Goal: Transaction & Acquisition: Subscribe to service/newsletter

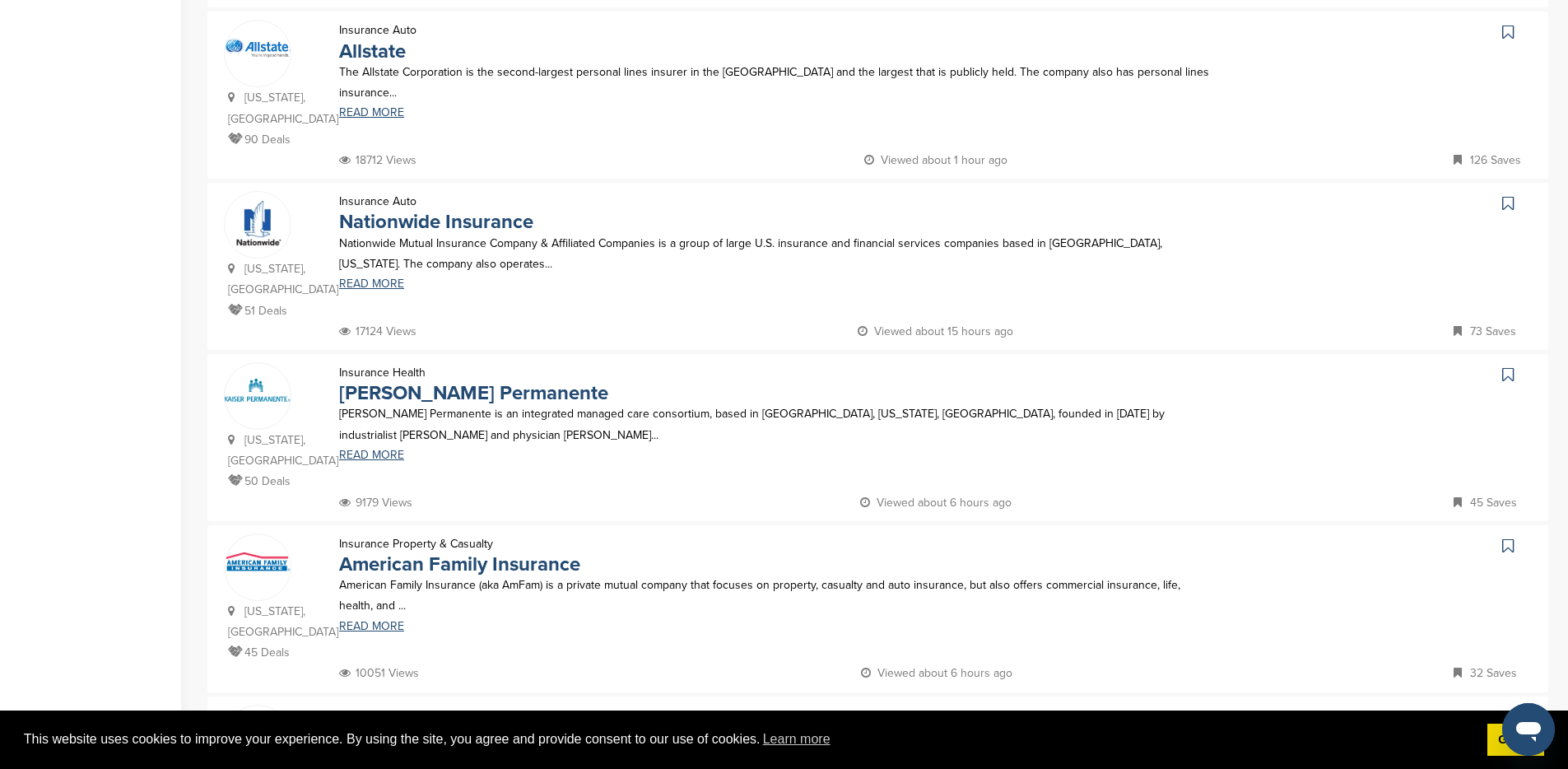
scroll to position [807, 0]
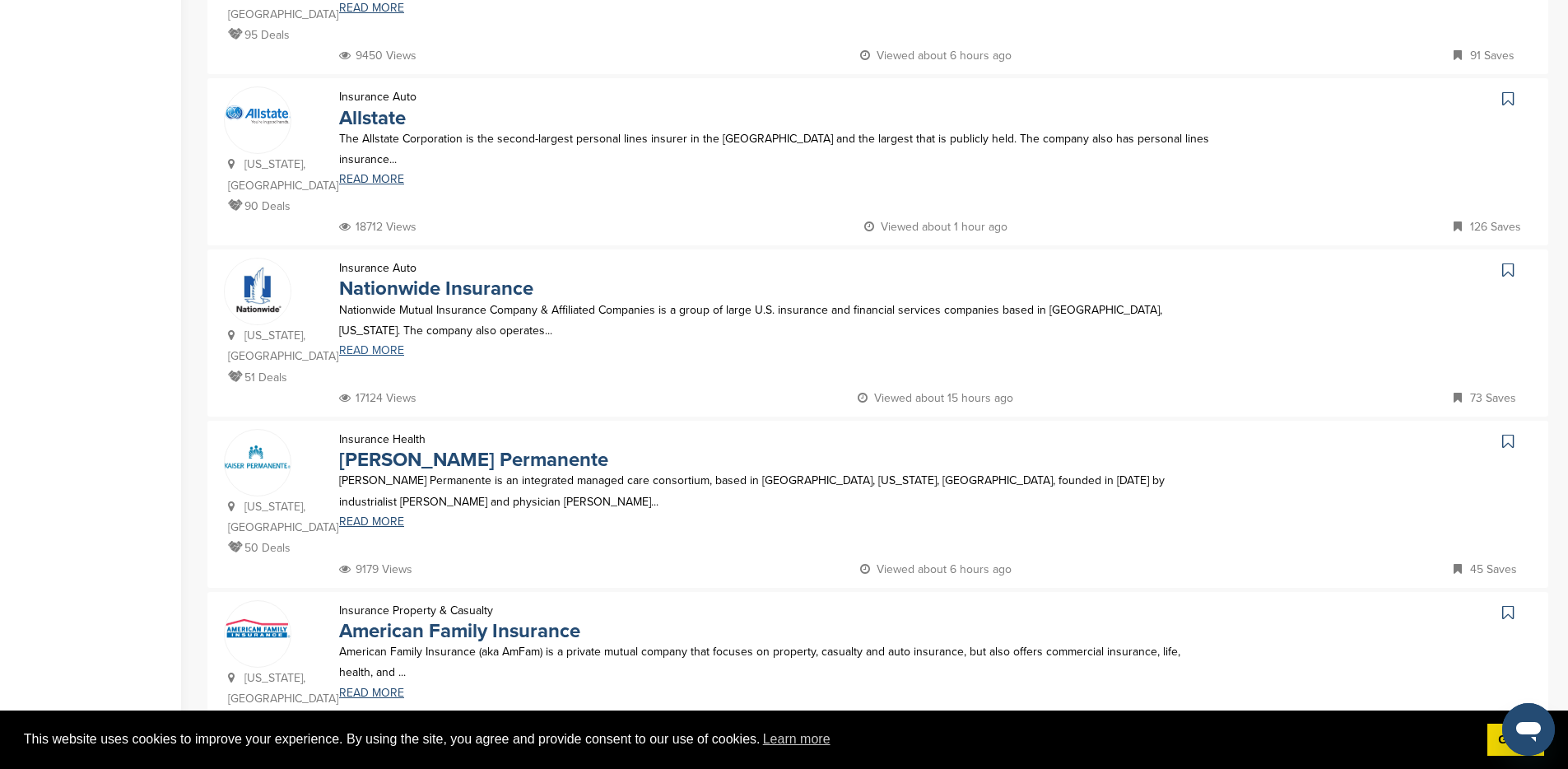
click at [393, 345] on link "READ MORE" at bounding box center [776, 350] width 874 height 11
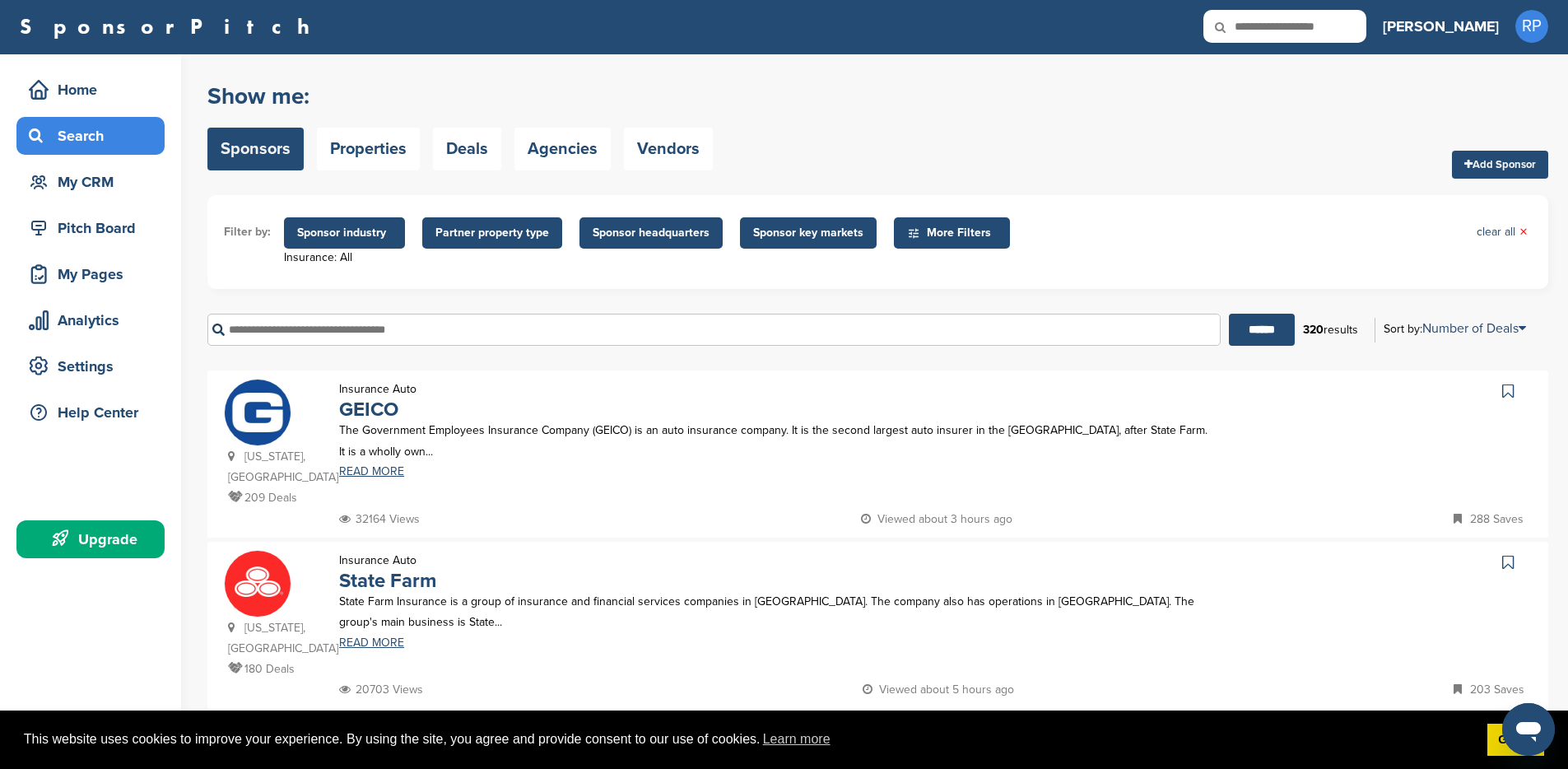
scroll to position [0, 0]
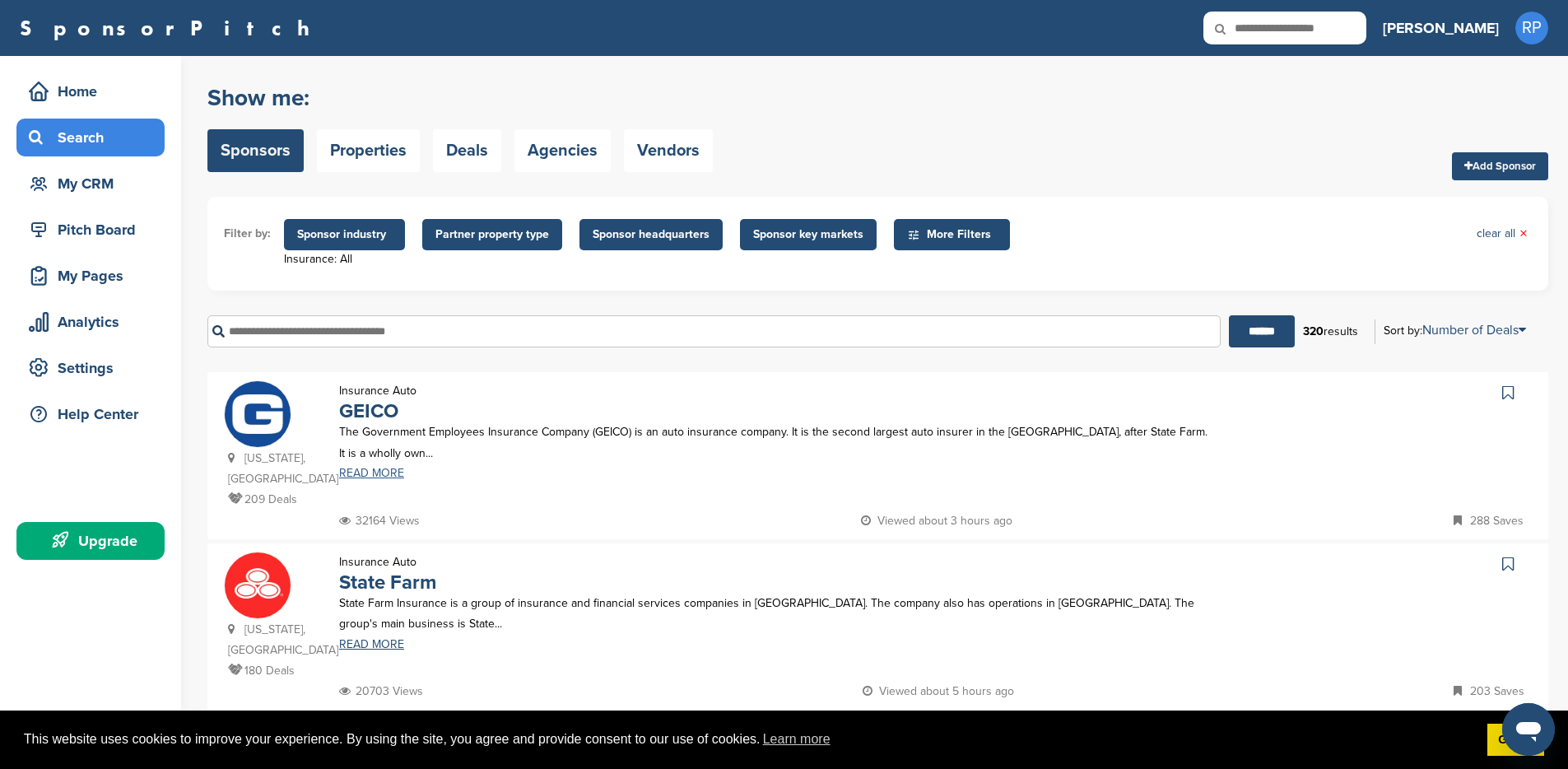
click at [379, 476] on link "READ MORE" at bounding box center [776, 473] width 874 height 11
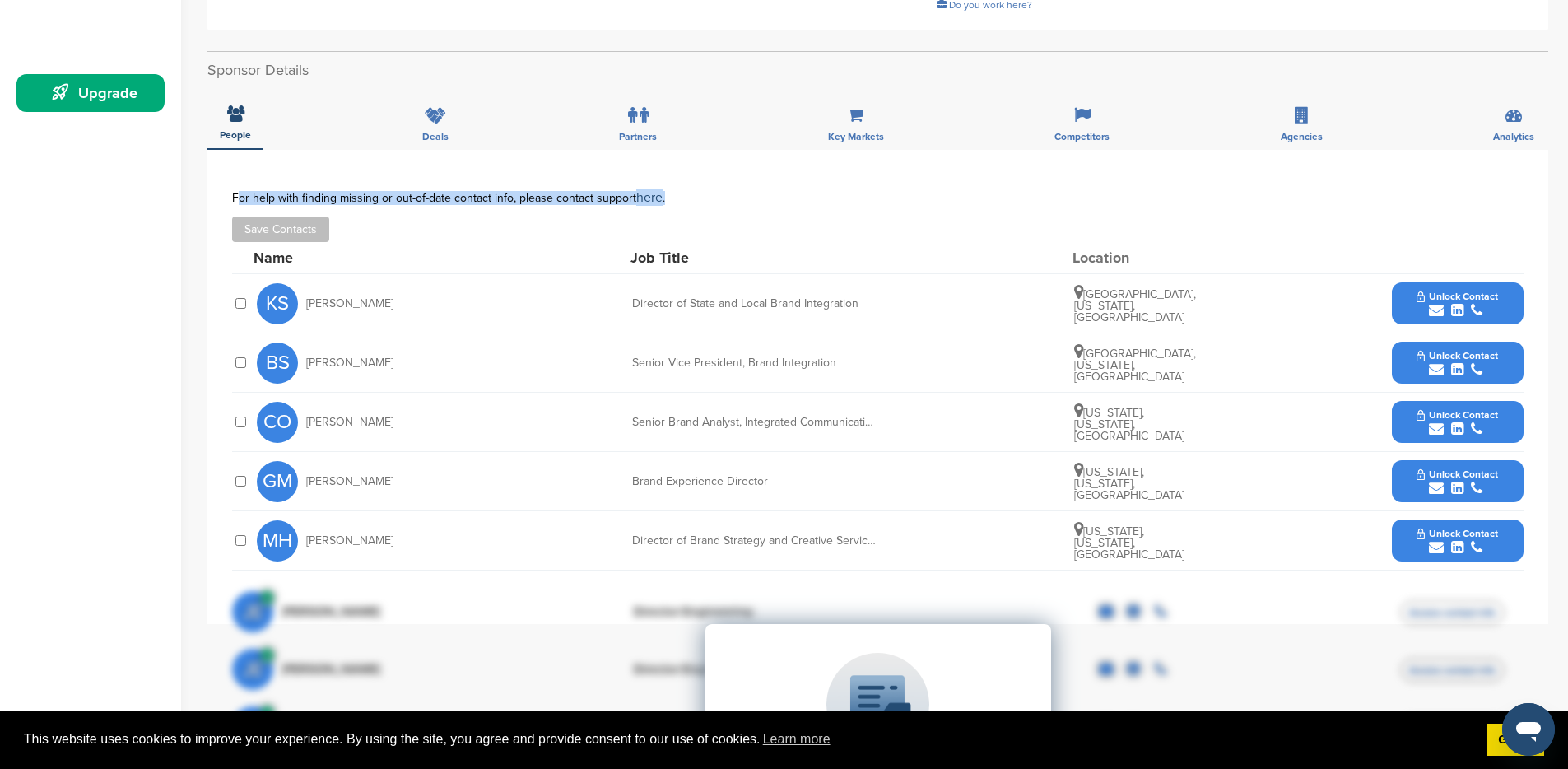
drag, startPoint x: 232, startPoint y: 197, endPoint x: 667, endPoint y: 196, distance: 435.0
click at [667, 196] on div "For help with finding missing or out-of-date contact info, please contact suppo…" at bounding box center [878, 197] width 1292 height 13
click at [669, 195] on div "For help with finding missing or out-of-date contact info, please contact suppo…" at bounding box center [878, 197] width 1292 height 13
drag, startPoint x: 686, startPoint y: 196, endPoint x: 451, endPoint y: 192, distance: 235.0
click at [451, 197] on div "For help with finding missing or out-of-date contact info, please contact suppo…" at bounding box center [878, 197] width 1292 height 13
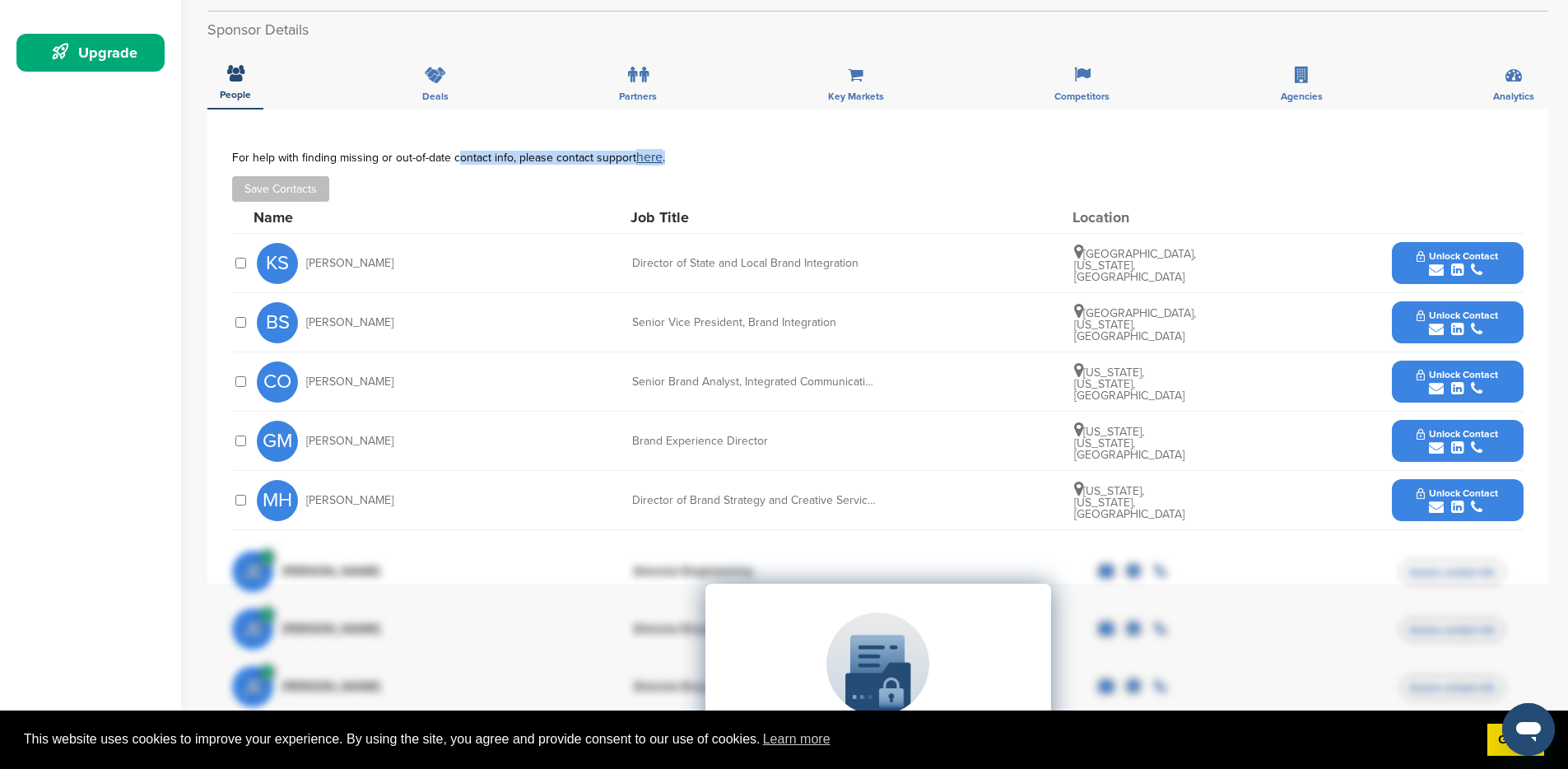
scroll to position [506, 0]
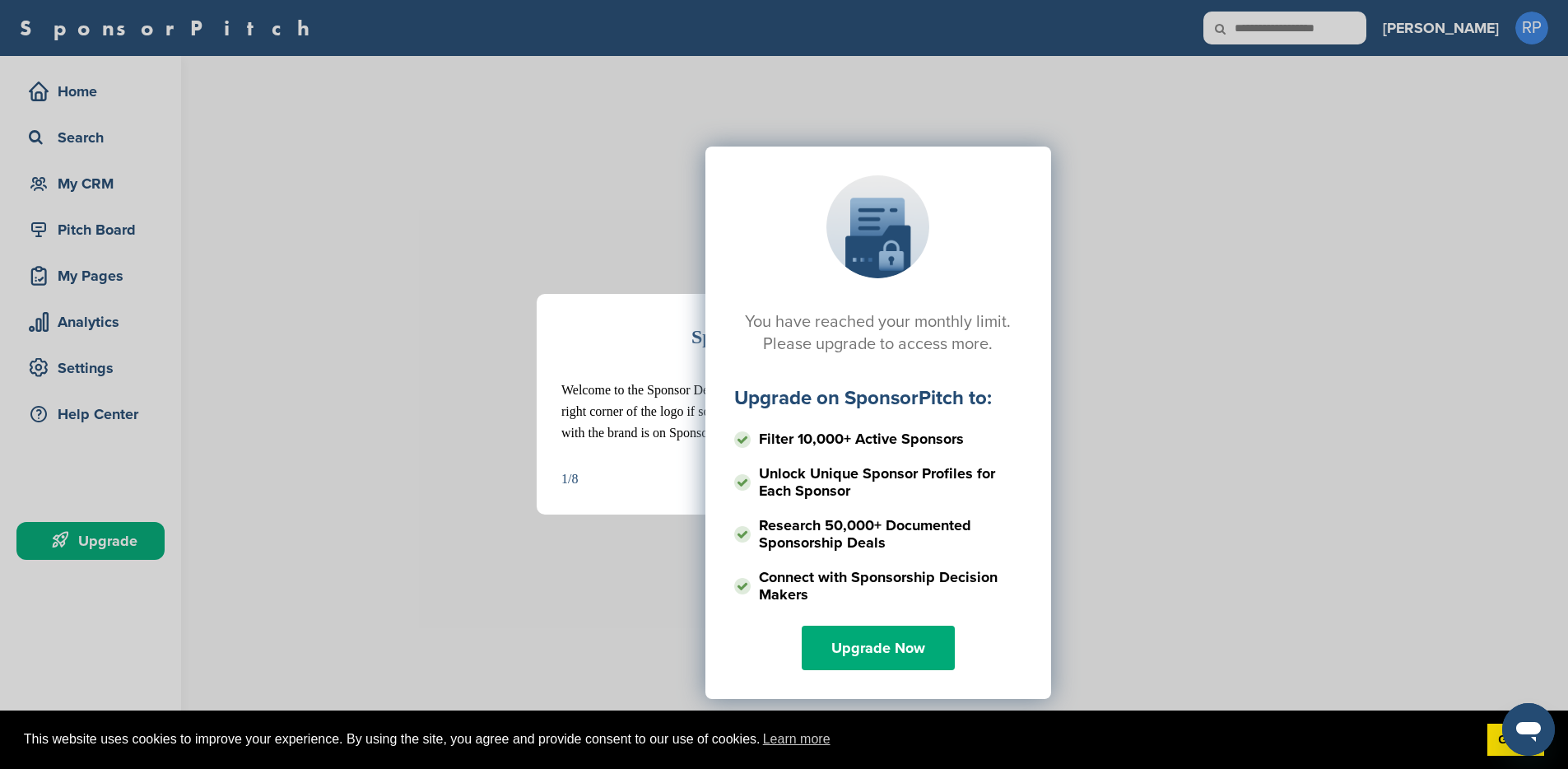
click at [1186, 476] on div "You have reached your monthly limit. Please upgrade to access more. Upgrade on …" at bounding box center [877, 311] width 1340 height 412
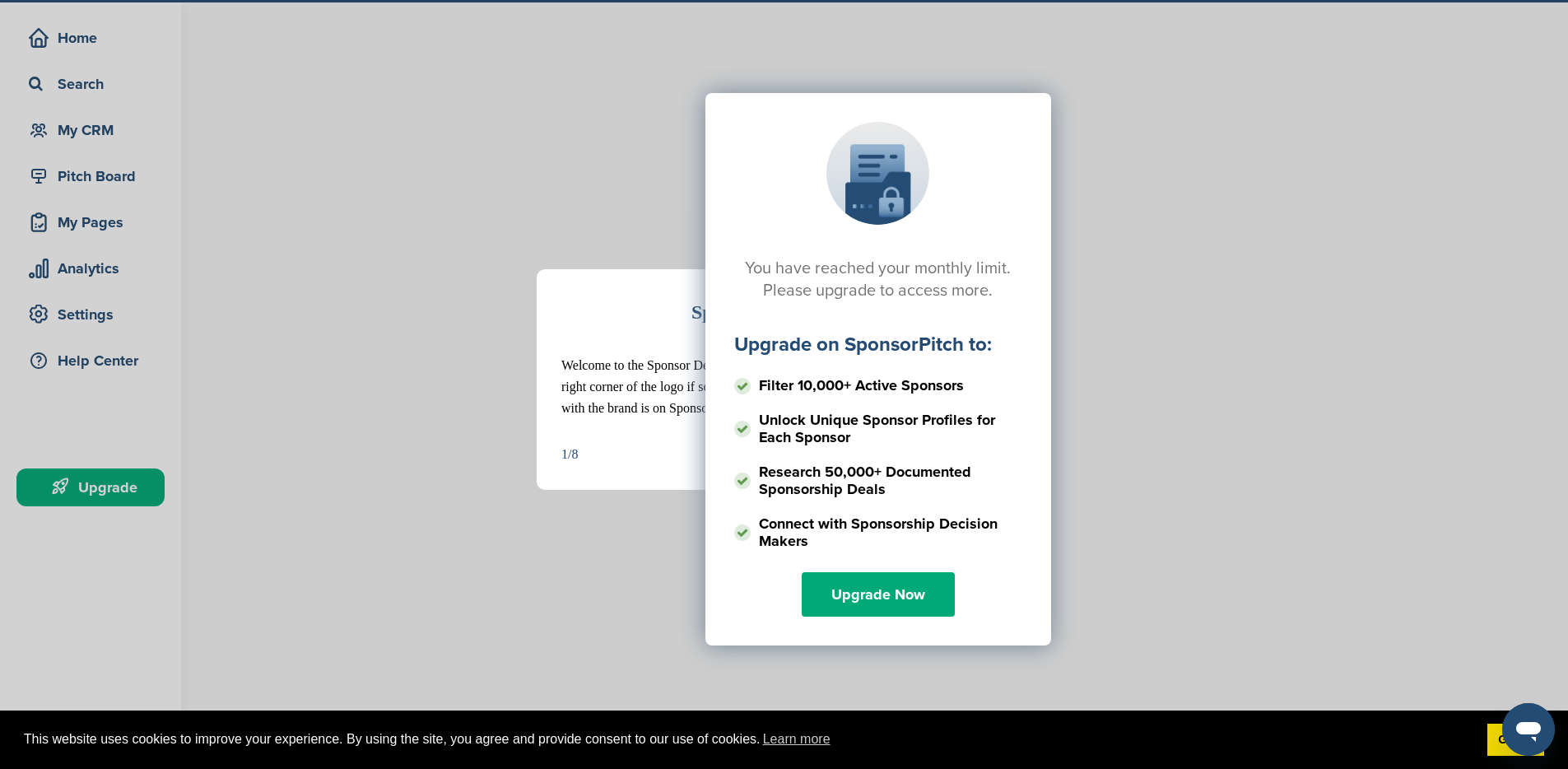
scroll to position [69, 0]
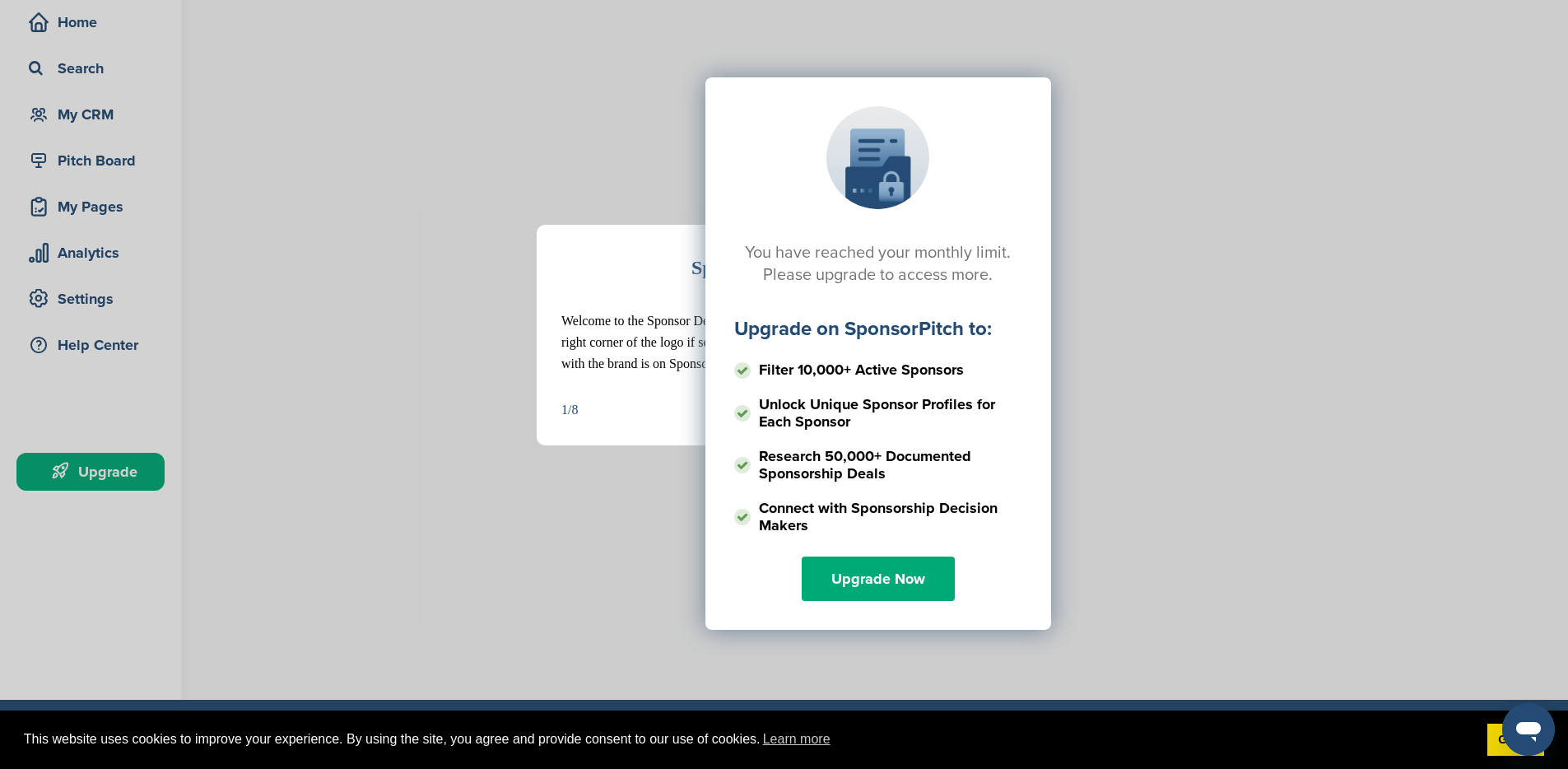
click at [1095, 402] on div "You have reached your monthly limit. Please upgrade to access more. Upgrade on …" at bounding box center [877, 242] width 1340 height 412
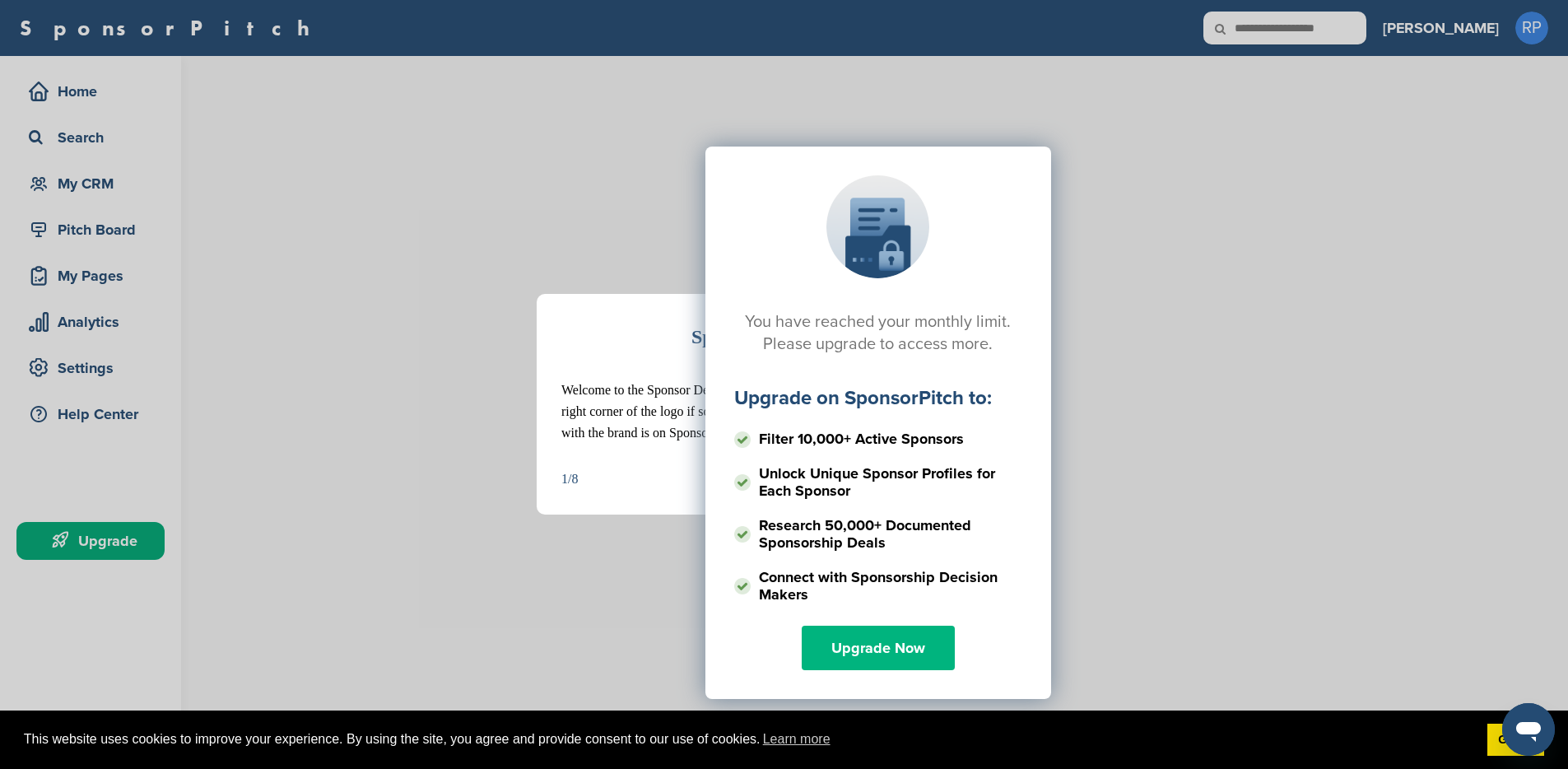
click at [889, 643] on link "Upgrade Now" at bounding box center [877, 648] width 153 height 44
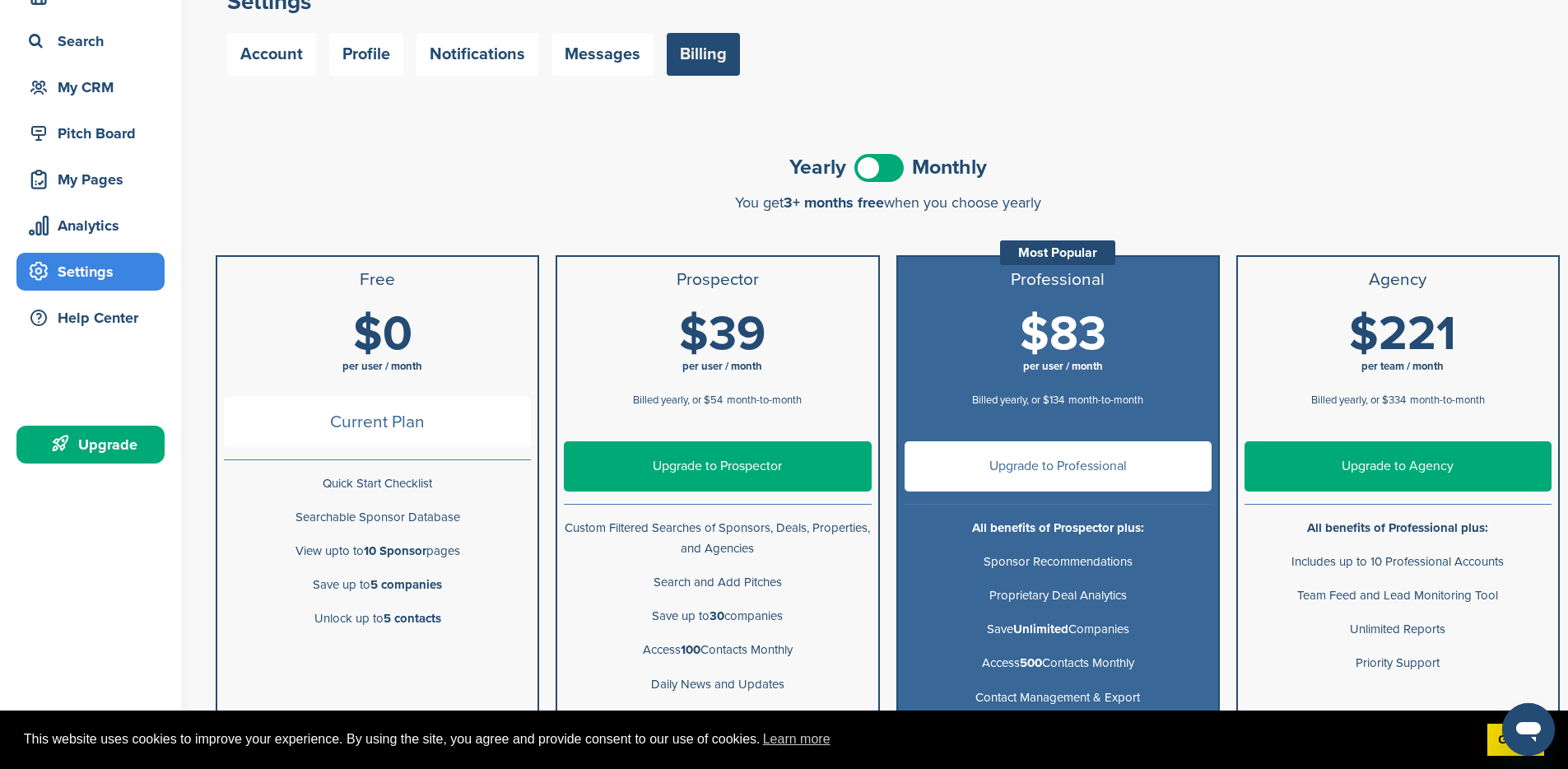
scroll to position [126, 0]
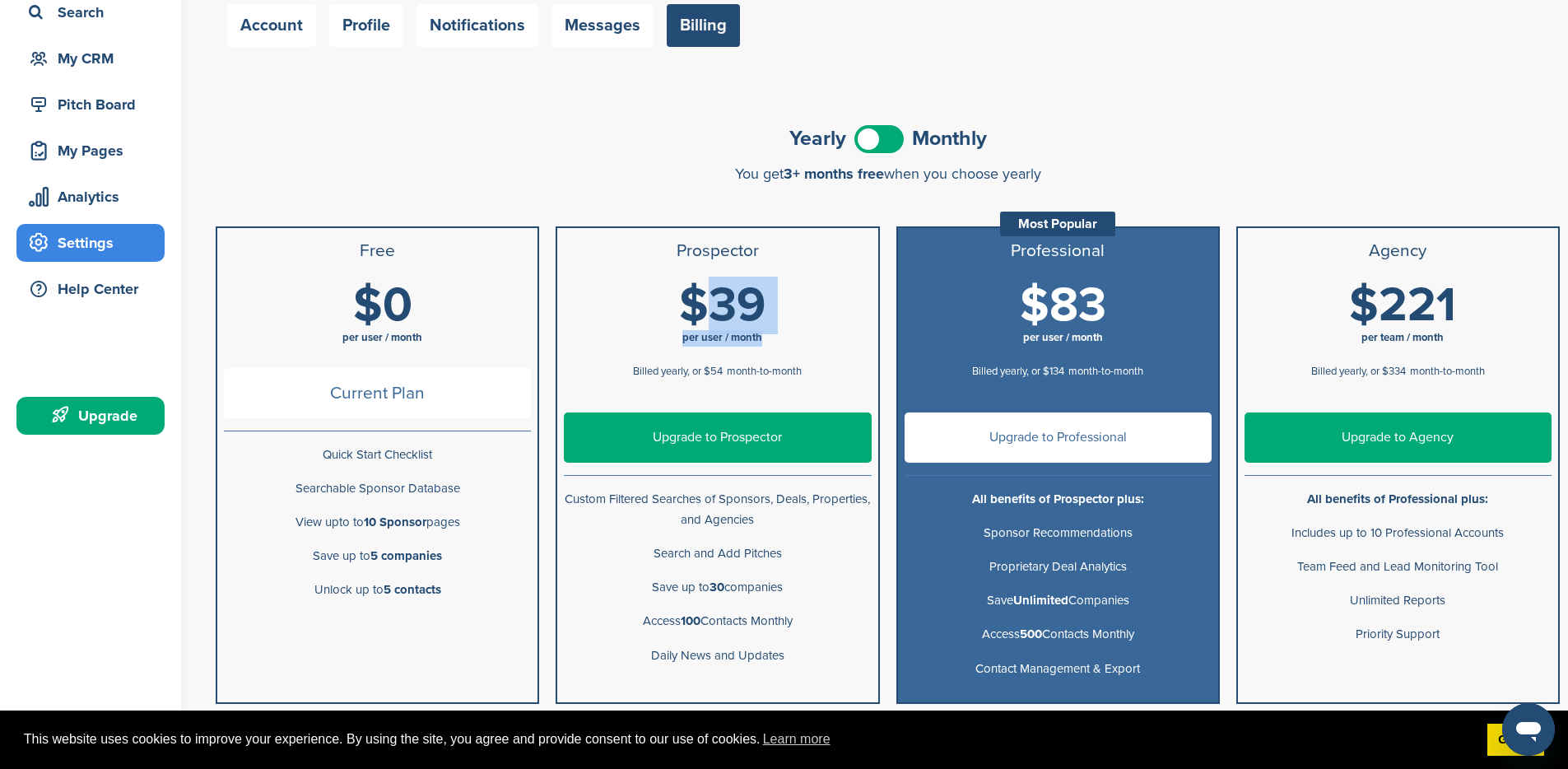
drag, startPoint x: 763, startPoint y: 336, endPoint x: 681, endPoint y: 272, distance: 104.0
click at [681, 284] on h1 "$39 per user / month" at bounding box center [722, 318] width 307 height 74
drag, startPoint x: 677, startPoint y: 250, endPoint x: 761, endPoint y: 342, distance: 124.6
click at [761, 342] on ul "Prospector $39 per user / month Billed yearly, or $54 month-to-month $54 per us…" at bounding box center [717, 465] width 323 height 477
click at [766, 349] on h1 "$39 per user / month" at bounding box center [722, 318] width 307 height 74
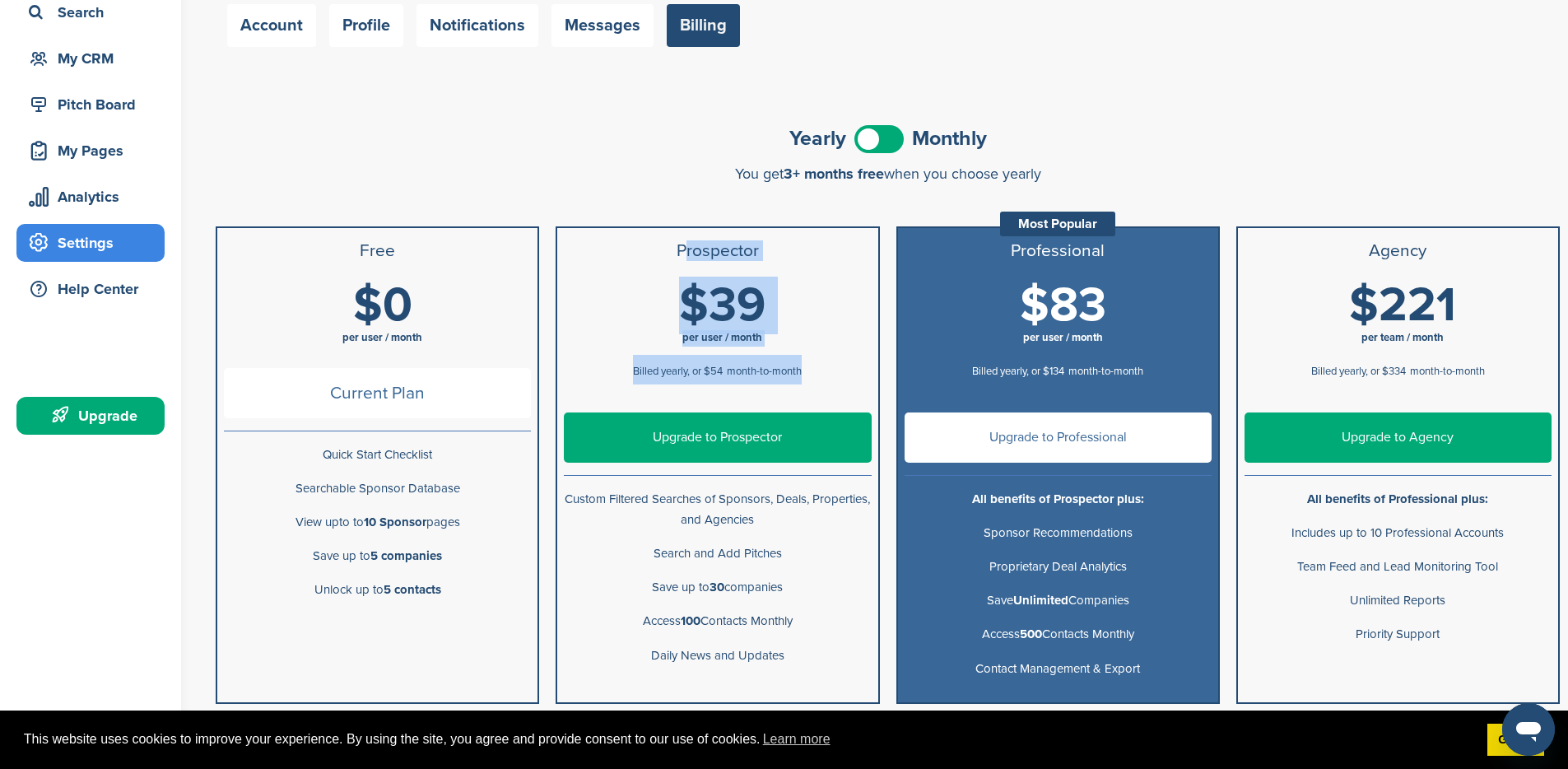
drag, startPoint x: 818, startPoint y: 371, endPoint x: 675, endPoint y: 250, distance: 187.3
click at [675, 250] on ul "Prospector $39 per user / month Billed yearly, or $54 month-to-month $54 per us…" at bounding box center [717, 465] width 323 height 477
click at [678, 249] on h3 "Prospector" at bounding box center [716, 251] width 307 height 19
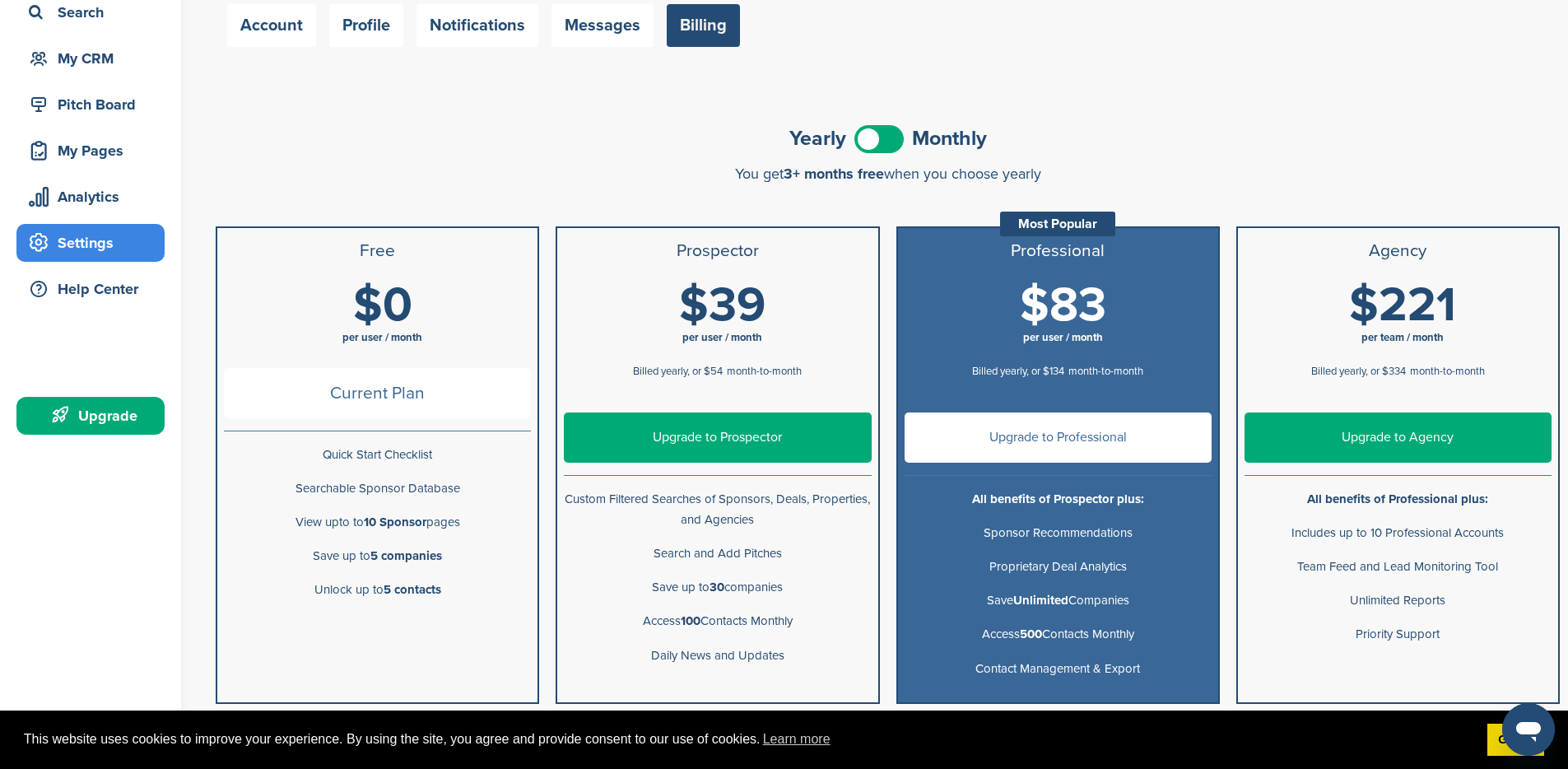
drag, startPoint x: 678, startPoint y: 248, endPoint x: 769, endPoint y: 255, distance: 91.3
click at [769, 255] on h3 "Prospector" at bounding box center [716, 251] width 307 height 19
click at [787, 284] on h1 "$39 per user / month" at bounding box center [722, 318] width 307 height 74
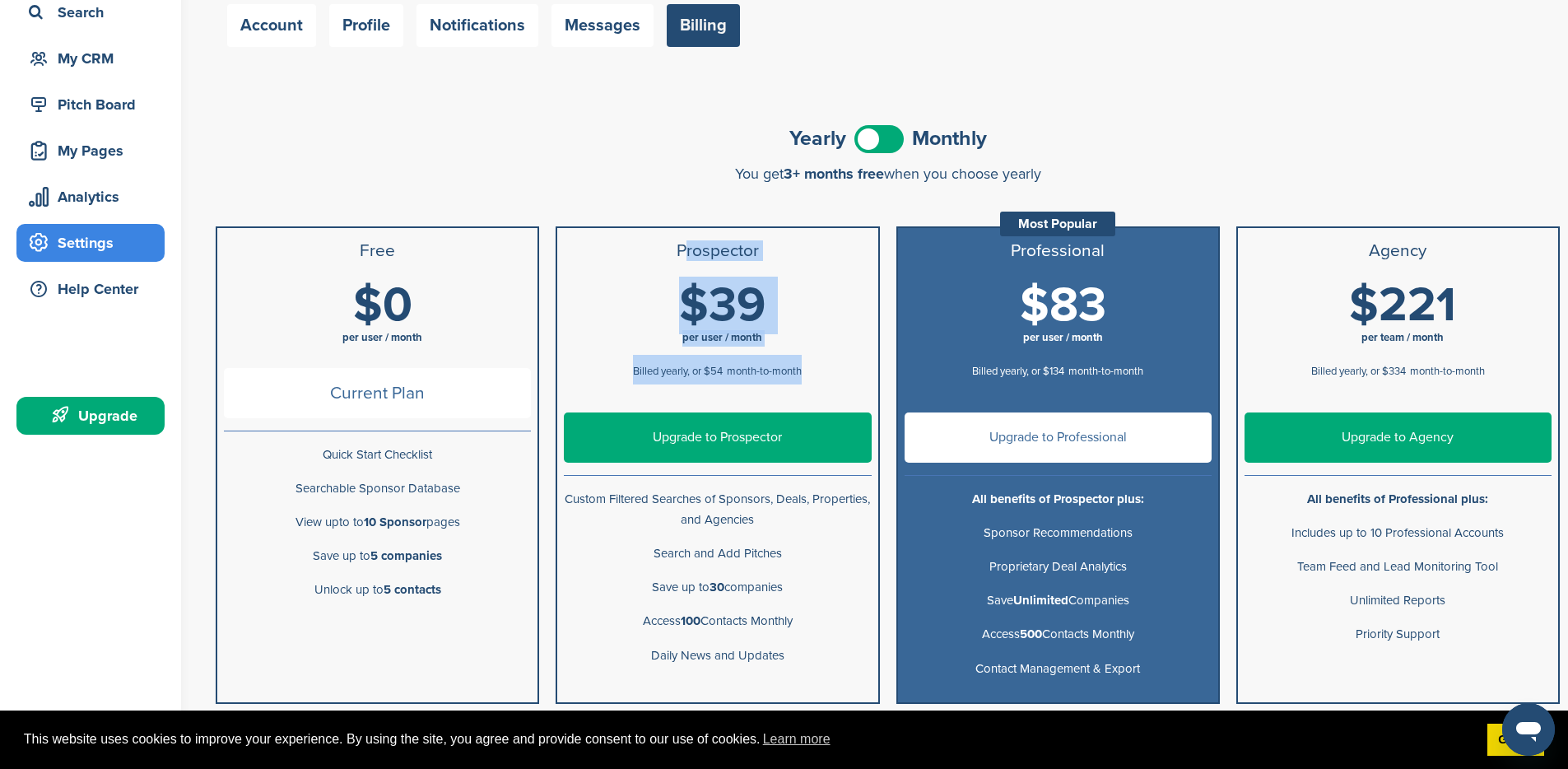
drag, startPoint x: 678, startPoint y: 248, endPoint x: 809, endPoint y: 371, distance: 179.7
click at [803, 378] on ul "Prospector $39 per user / month Billed yearly, or $54 month-to-month $54 per us…" at bounding box center [717, 465] width 323 height 477
click at [811, 366] on div "Billed yearly, or $54 month-to-month" at bounding box center [716, 369] width 307 height 30
drag, startPoint x: 809, startPoint y: 371, endPoint x: 682, endPoint y: 248, distance: 176.8
click at [674, 237] on ul "Prospector $39 per user / month Billed yearly, or $54 month-to-month $54 per us…" at bounding box center [717, 465] width 323 height 477
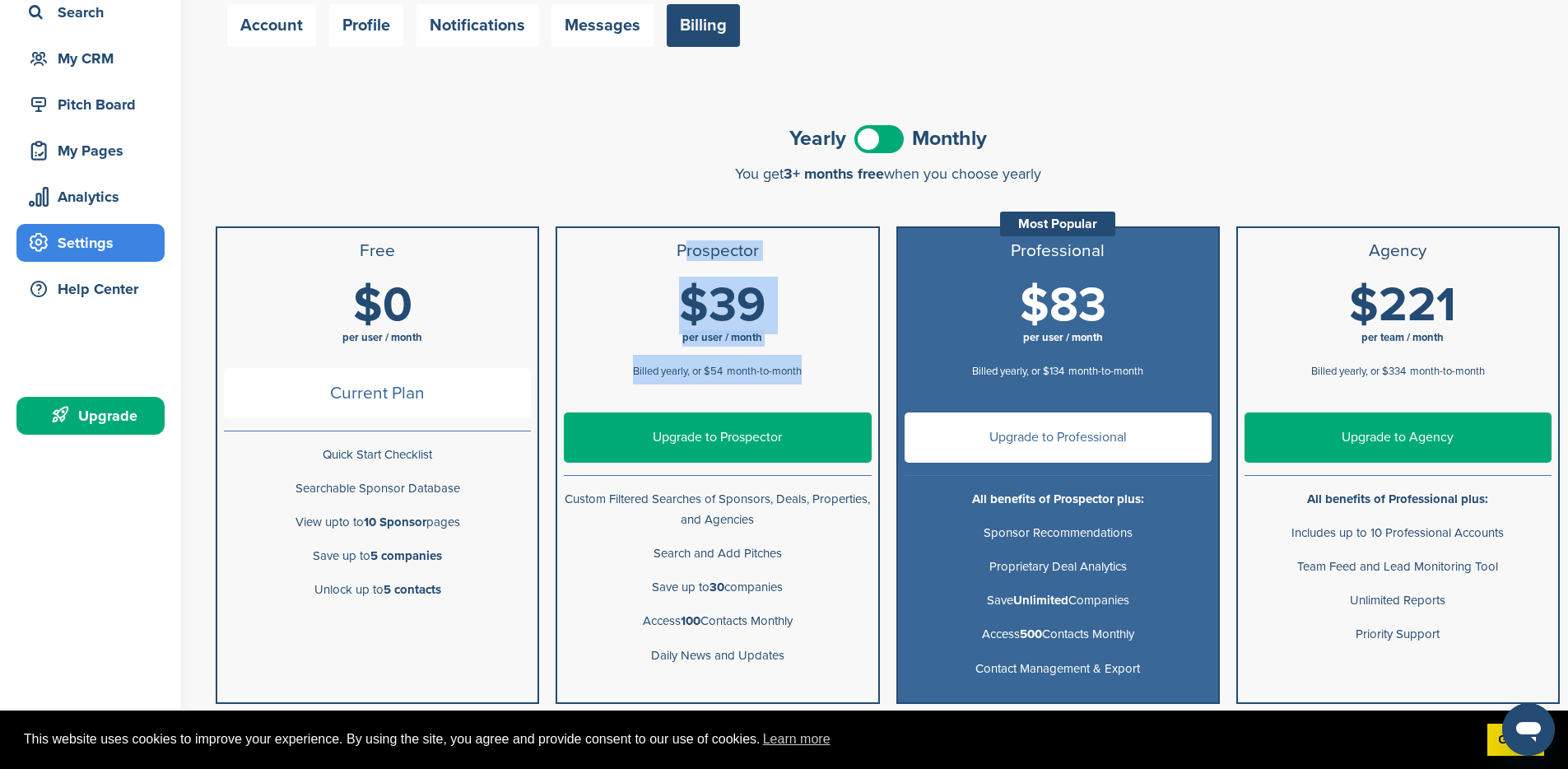
click at [683, 249] on h3 "Prospector" at bounding box center [716, 251] width 307 height 19
drag, startPoint x: 678, startPoint y: 247, endPoint x: 762, endPoint y: 339, distance: 124.6
click at [762, 339] on ul "Prospector $39 per user / month Billed yearly, or $54 month-to-month $54 per us…" at bounding box center [717, 465] width 323 height 477
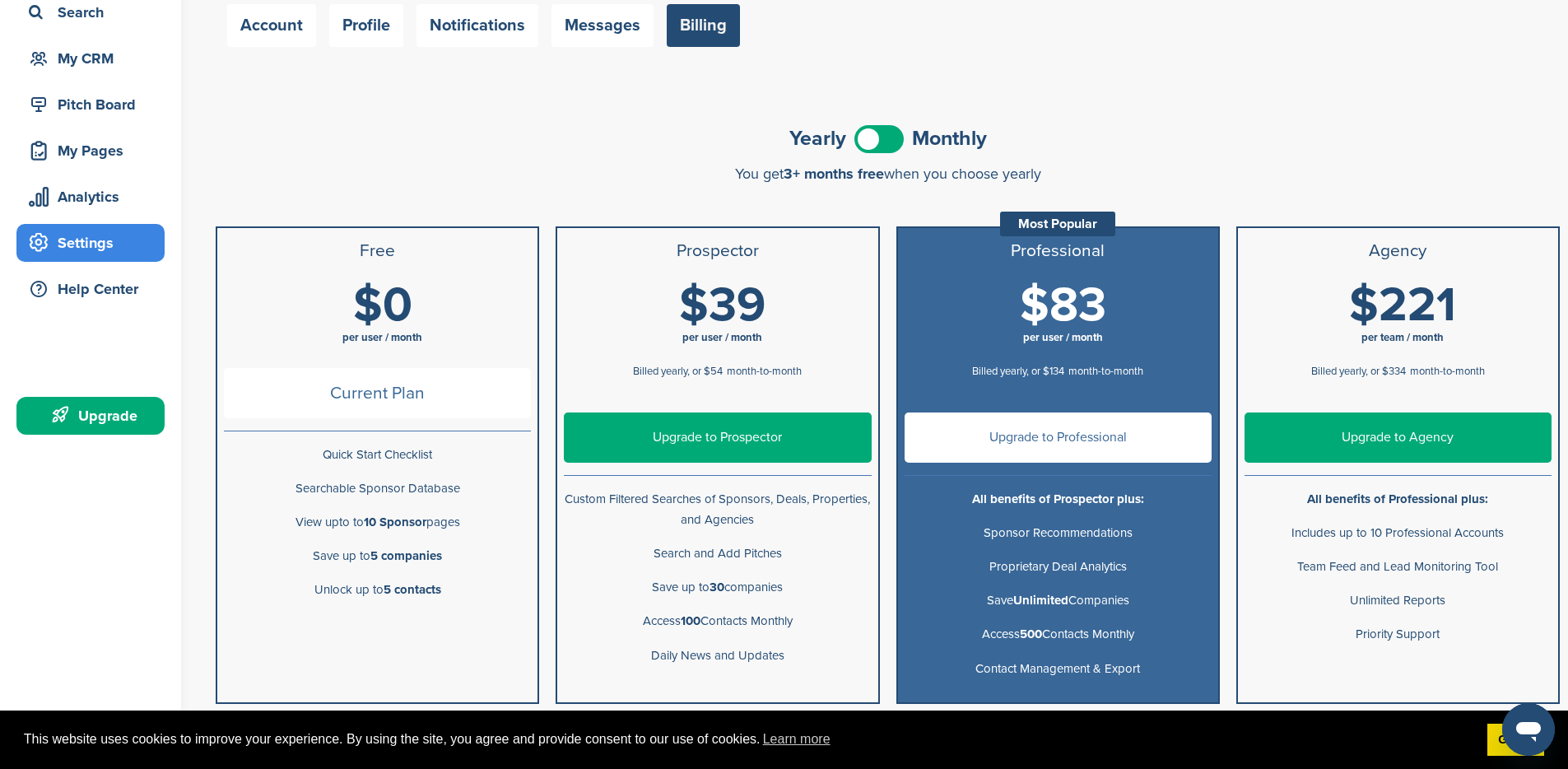
click at [804, 369] on div "Billed yearly, or $54 month-to-month" at bounding box center [716, 369] width 307 height 30
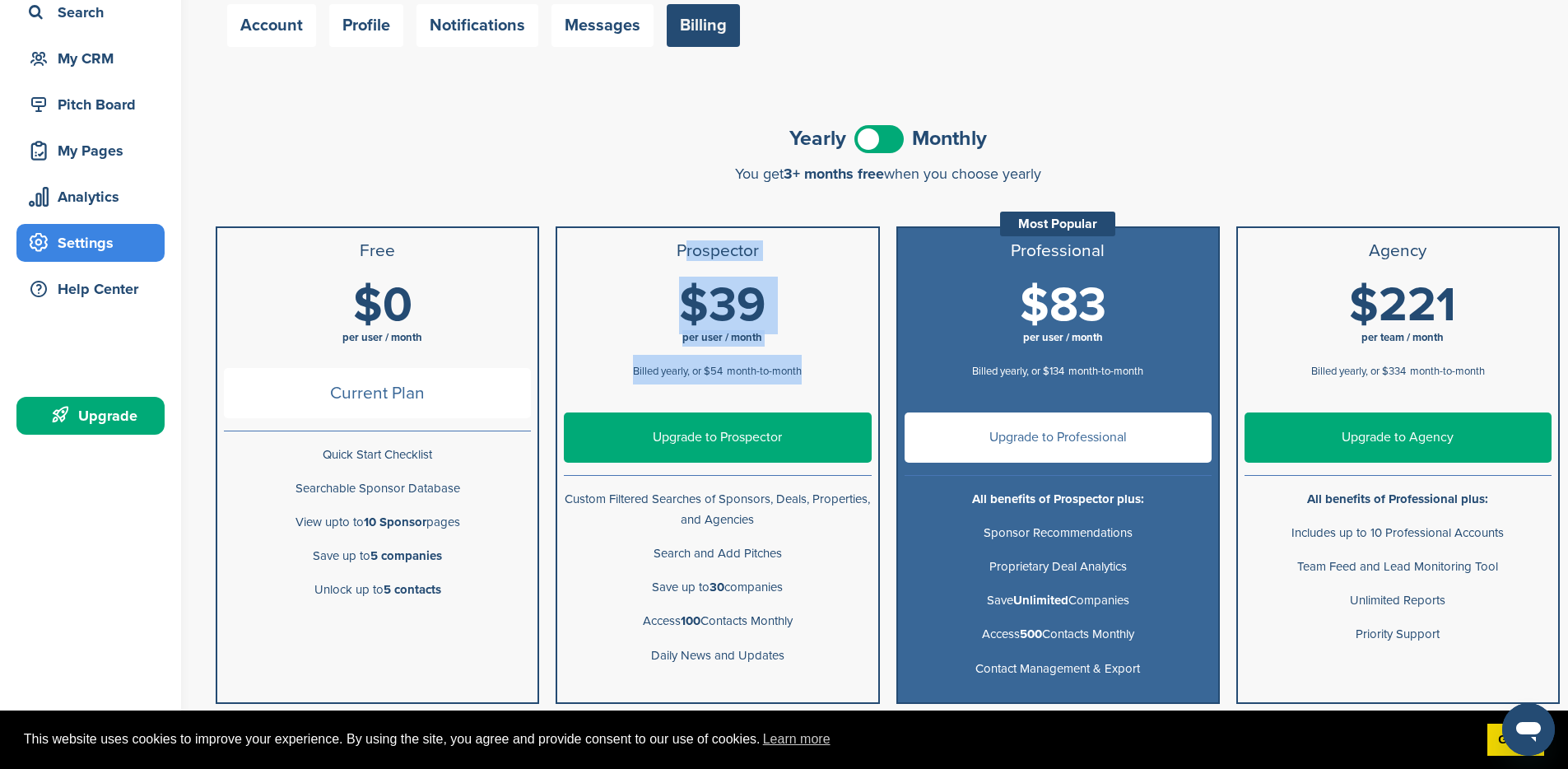
drag, startPoint x: 806, startPoint y: 371, endPoint x: 678, endPoint y: 241, distance: 182.4
click at [678, 241] on ul "Prospector $39 per user / month Billed yearly, or $54 month-to-month $54 per us…" at bounding box center [717, 465] width 323 height 477
click at [680, 250] on h3 "Prospector" at bounding box center [716, 251] width 307 height 19
drag, startPoint x: 683, startPoint y: 251, endPoint x: 810, endPoint y: 365, distance: 170.7
click at [810, 376] on ul "Prospector $39 per user / month Billed yearly, or $54 month-to-month $54 per us…" at bounding box center [717, 465] width 323 height 477
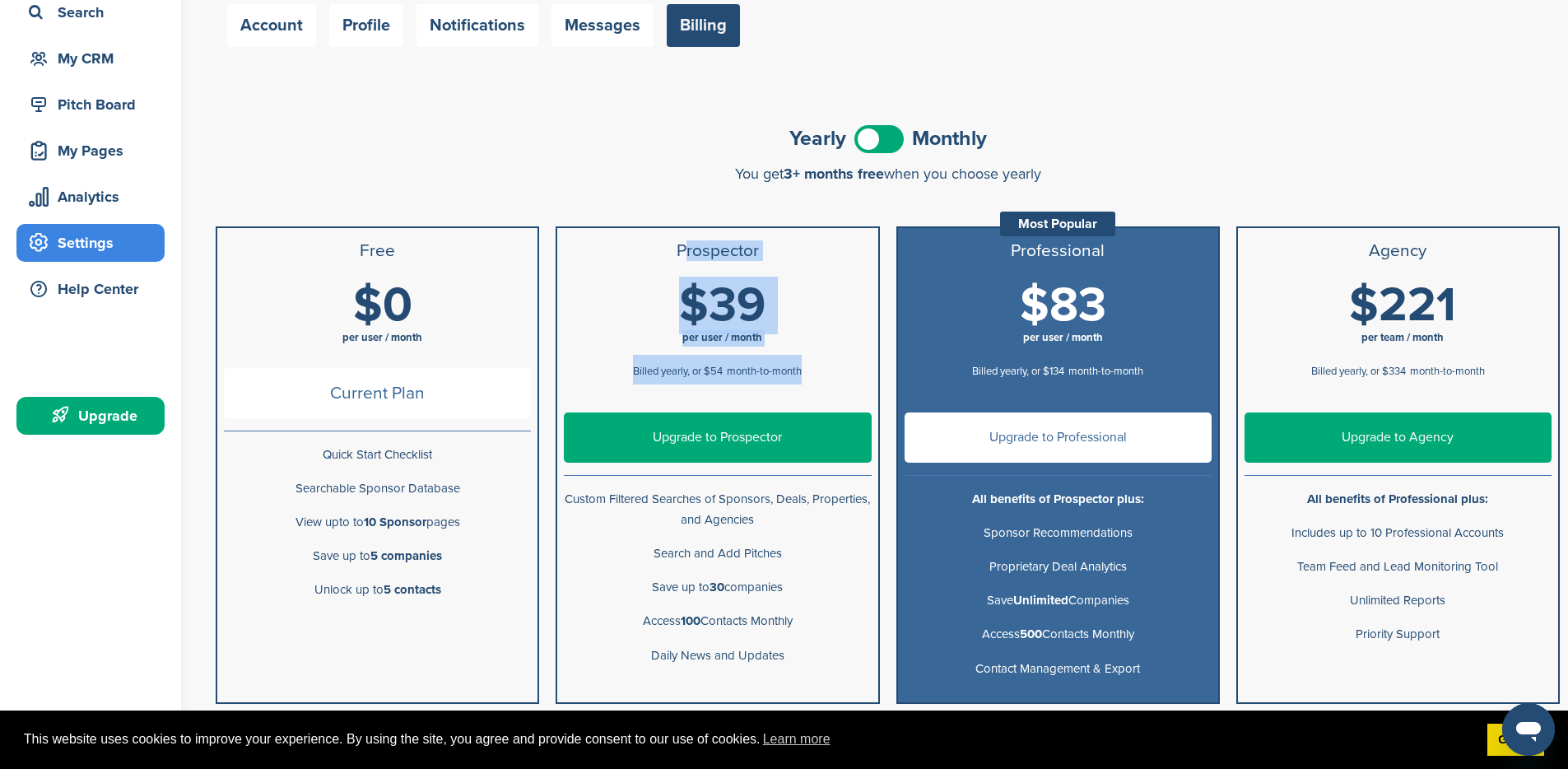
click at [809, 363] on div "Billed yearly, or $54 month-to-month" at bounding box center [716, 369] width 307 height 30
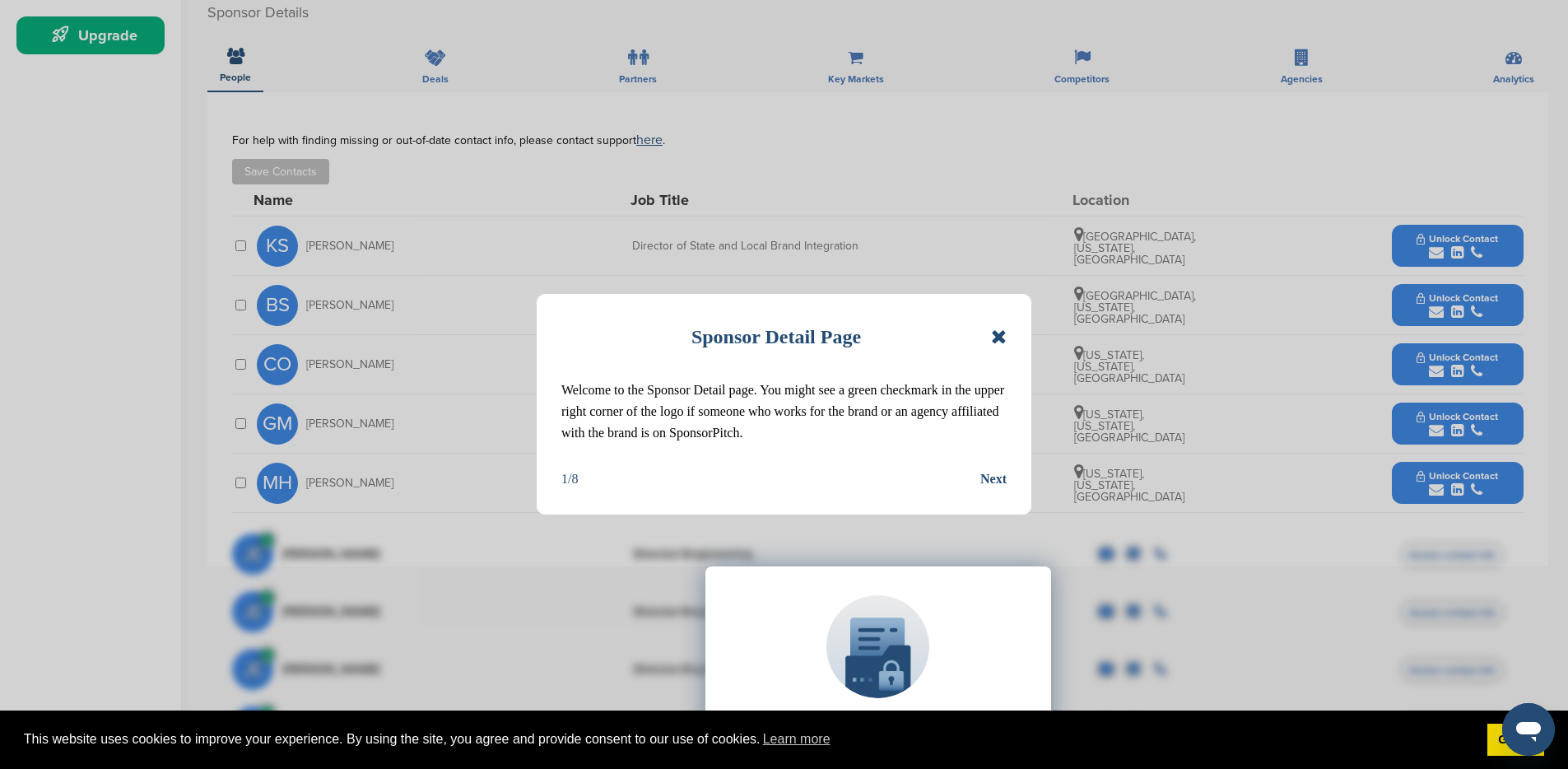
click at [1004, 332] on icon at bounding box center [999, 337] width 16 height 19
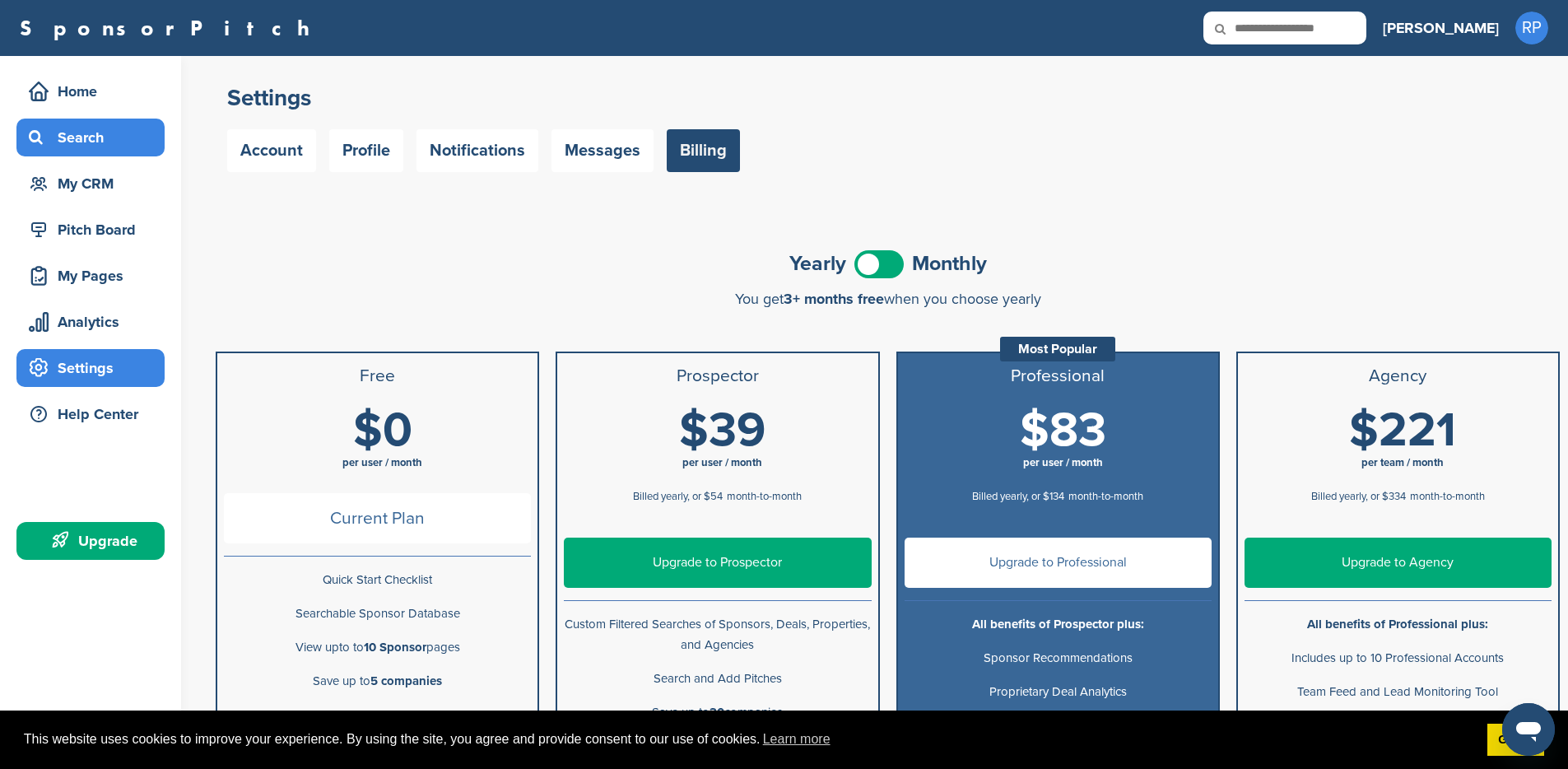
click at [86, 140] on div "Search" at bounding box center [95, 138] width 140 height 30
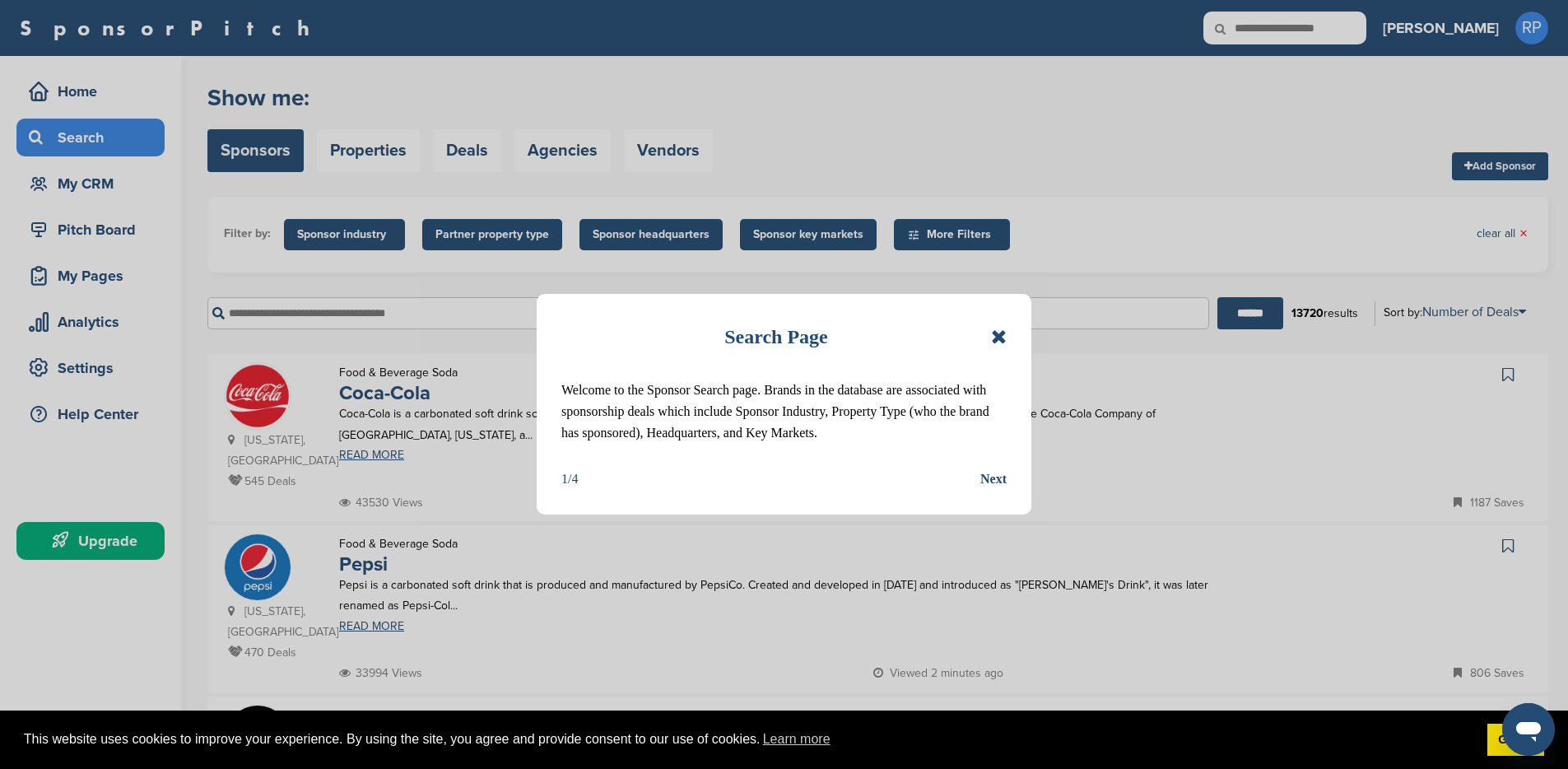
click at [996, 332] on icon at bounding box center [999, 337] width 16 height 19
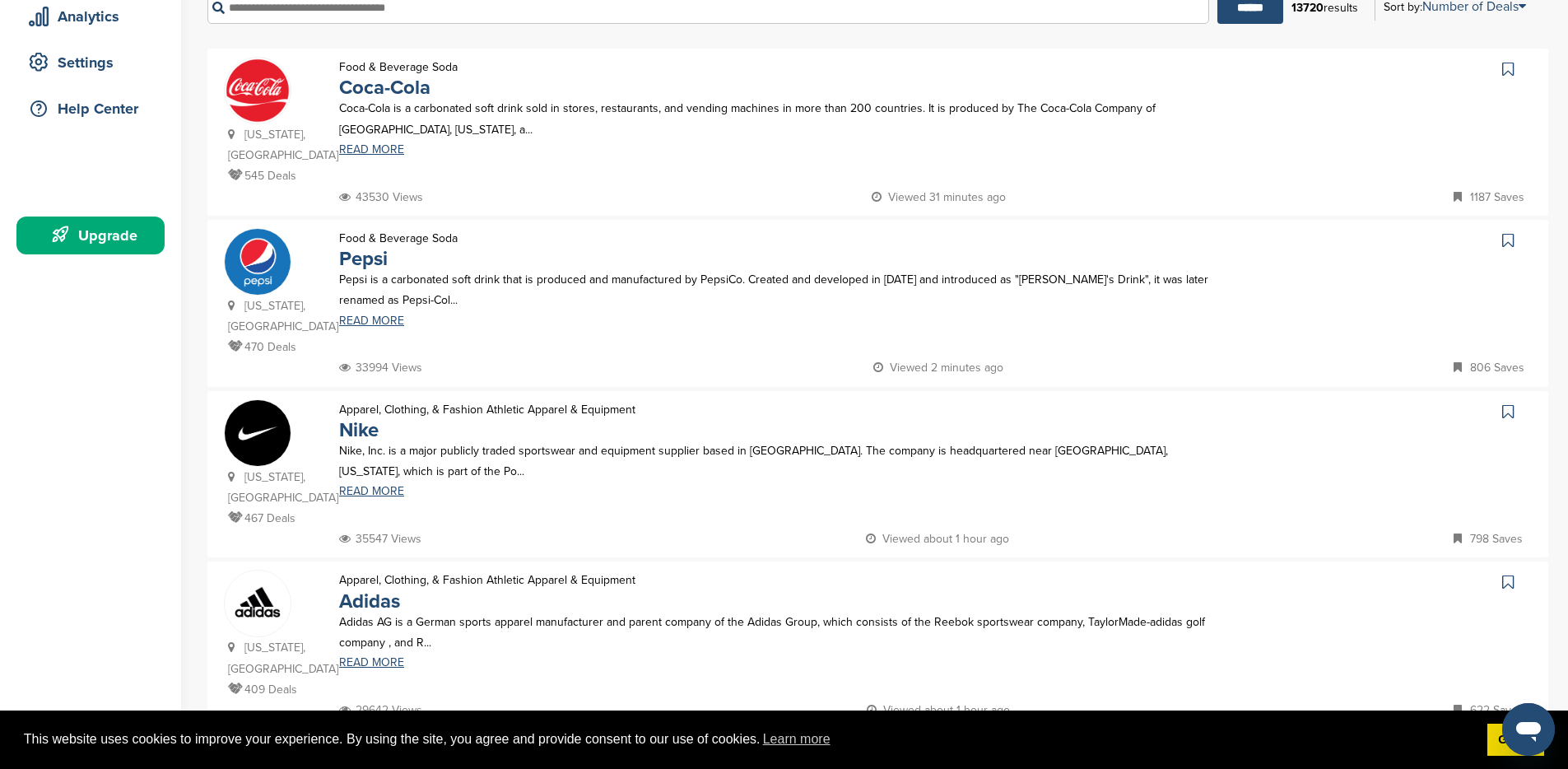
scroll to position [142, 0]
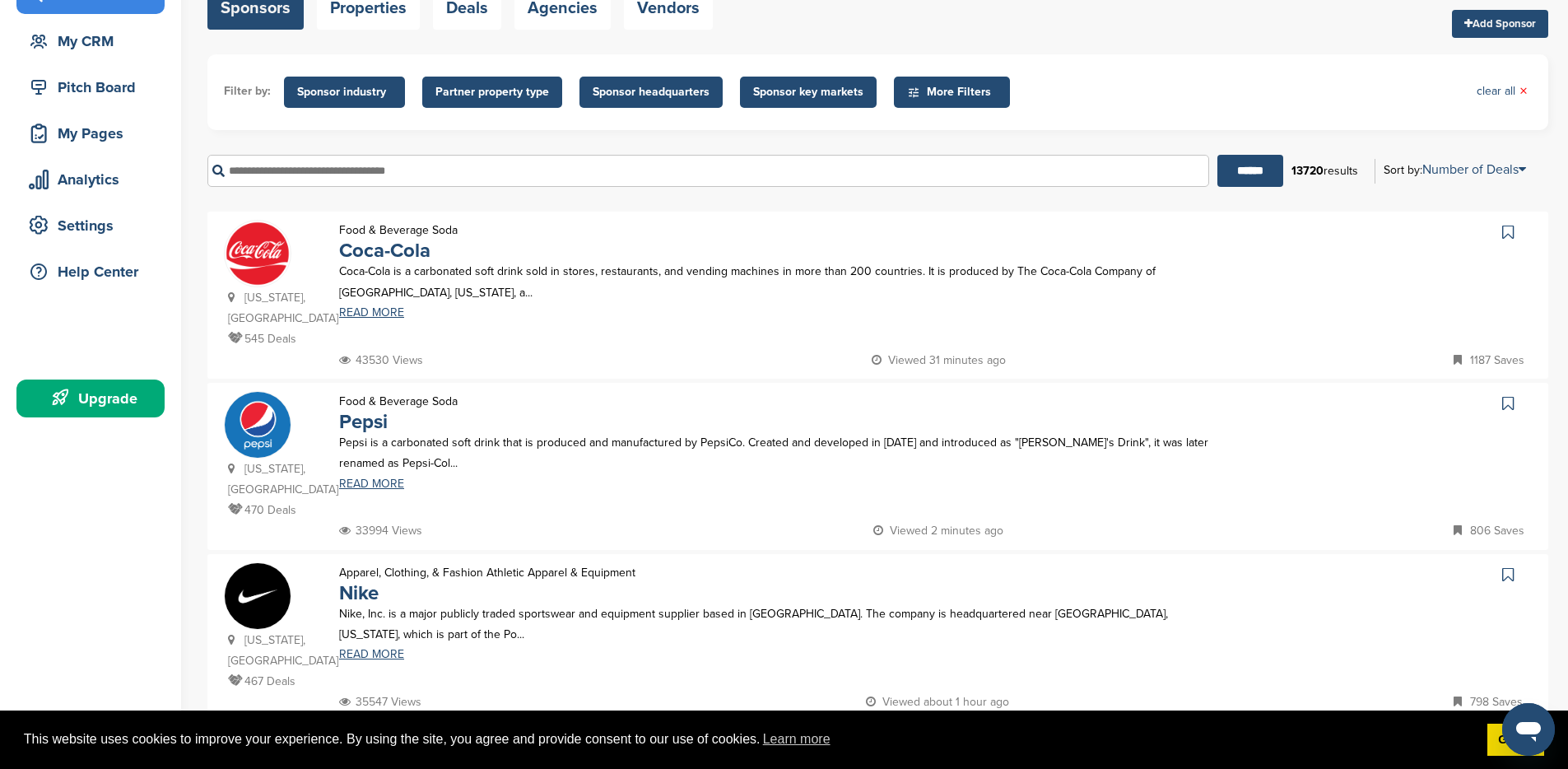
click at [339, 95] on span "Sponsor industry" at bounding box center [344, 92] width 95 height 18
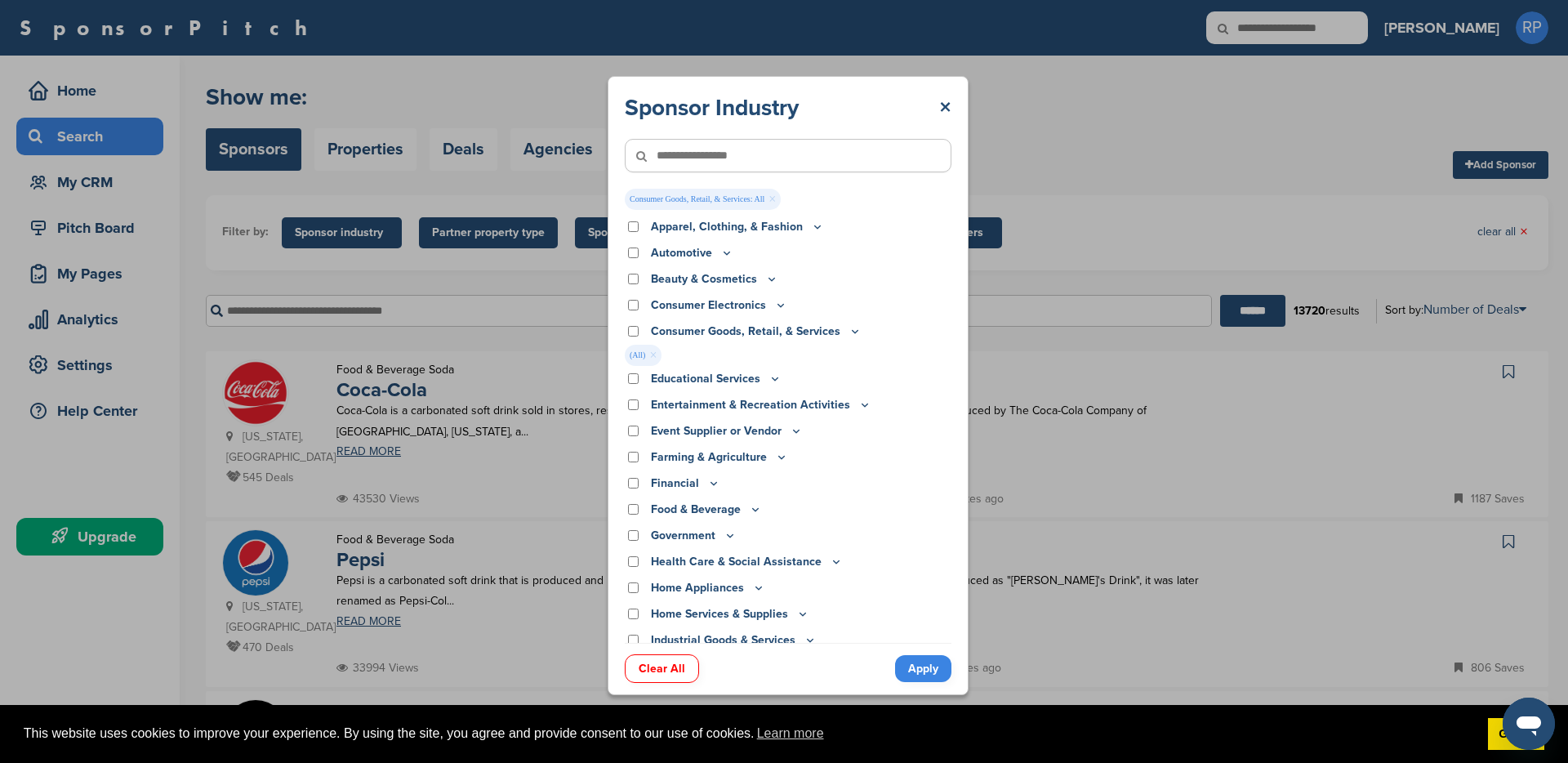
click at [905, 666] on link "Apply" at bounding box center [923, 668] width 56 height 27
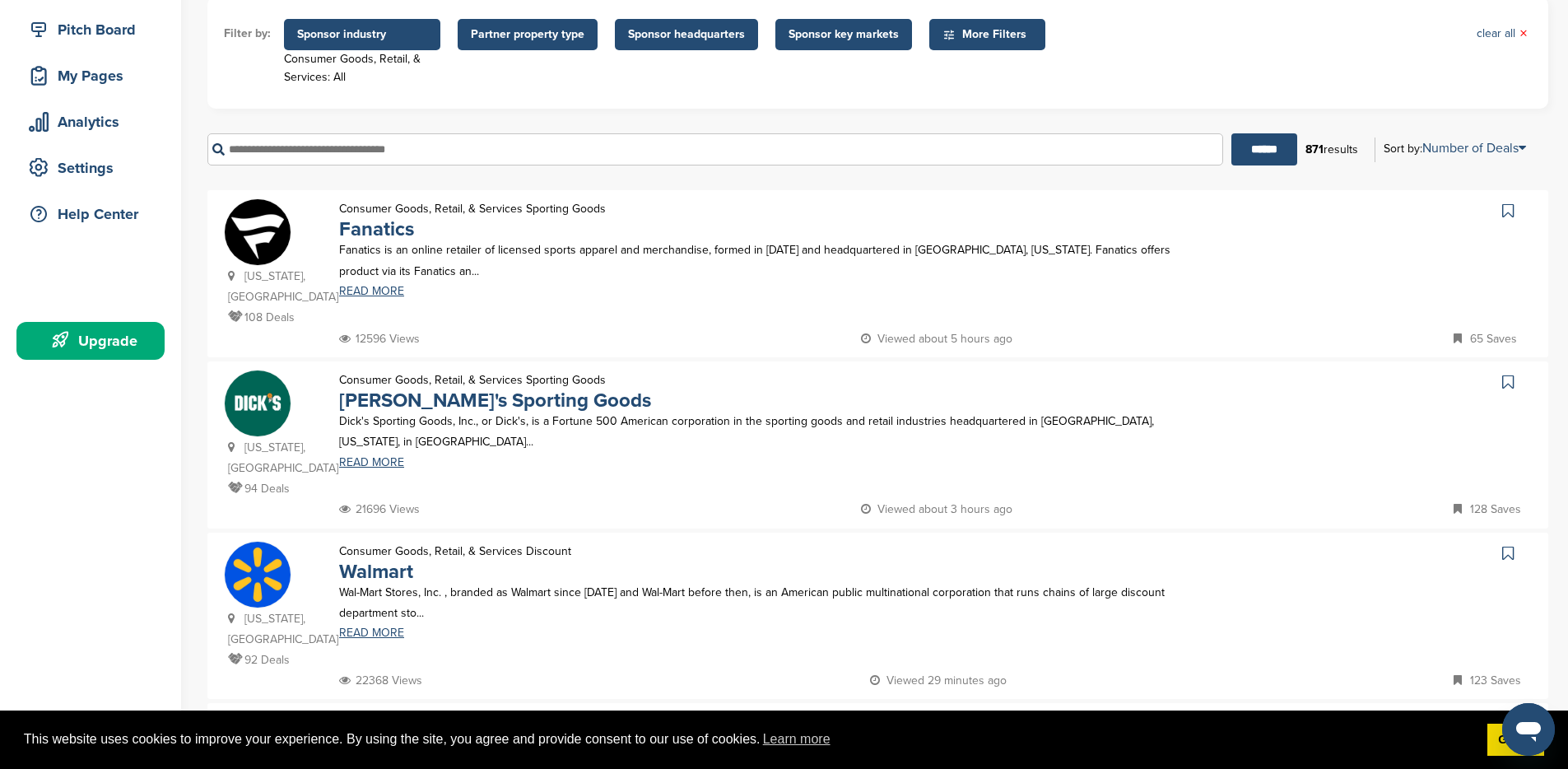
scroll to position [276, 0]
